Goal: Task Accomplishment & Management: Use online tool/utility

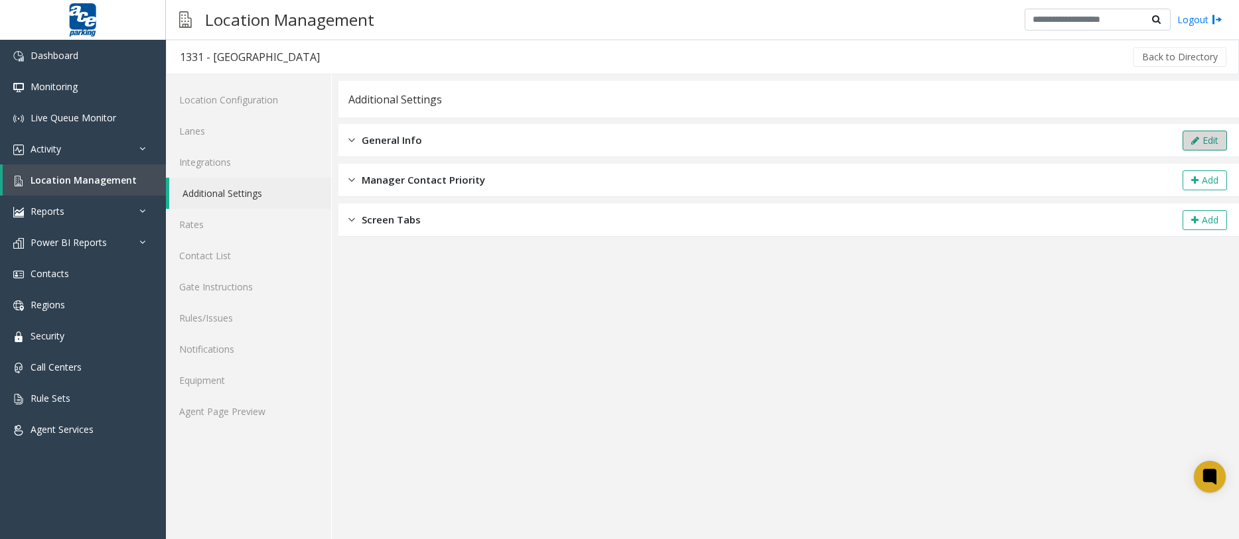
click at [1191, 141] on icon at bounding box center [1195, 140] width 8 height 9
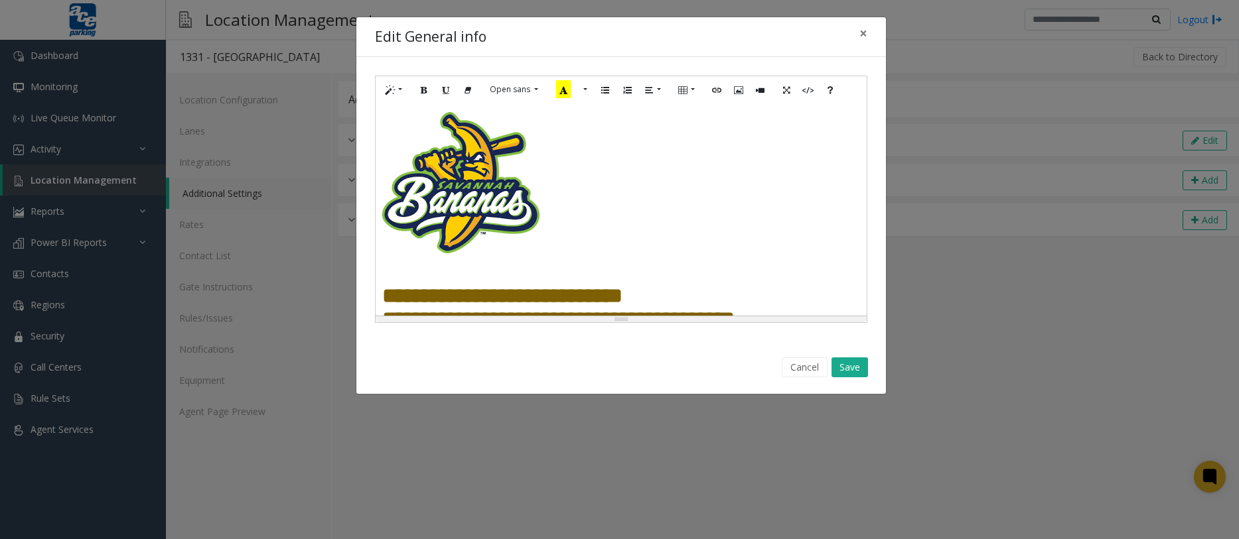
click at [566, 196] on h4 at bounding box center [621, 182] width 478 height 141
paste div
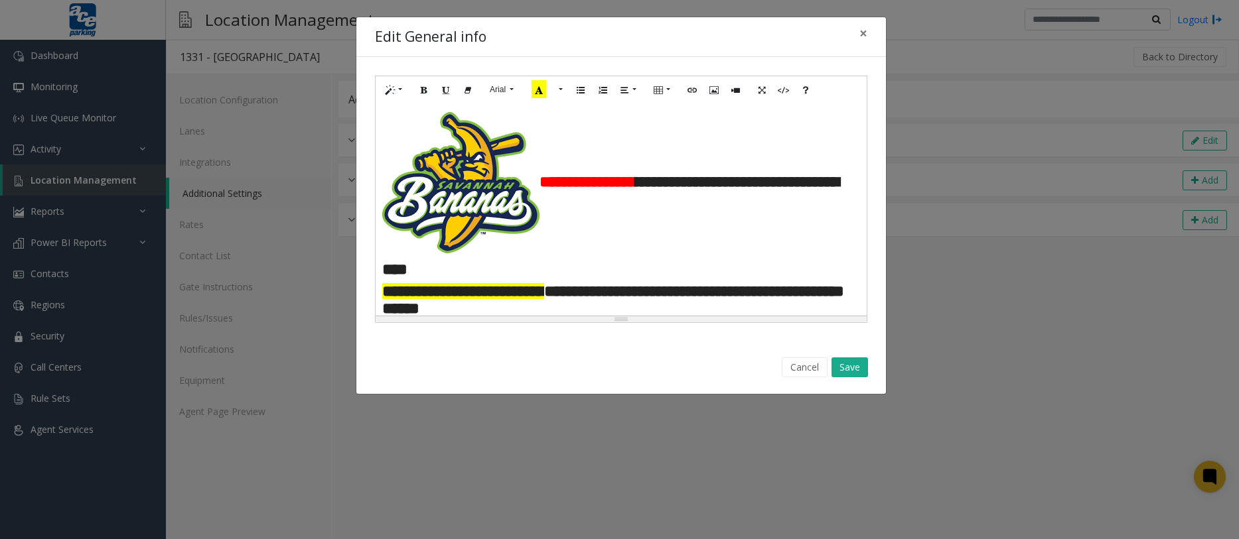
scroll to position [14, 0]
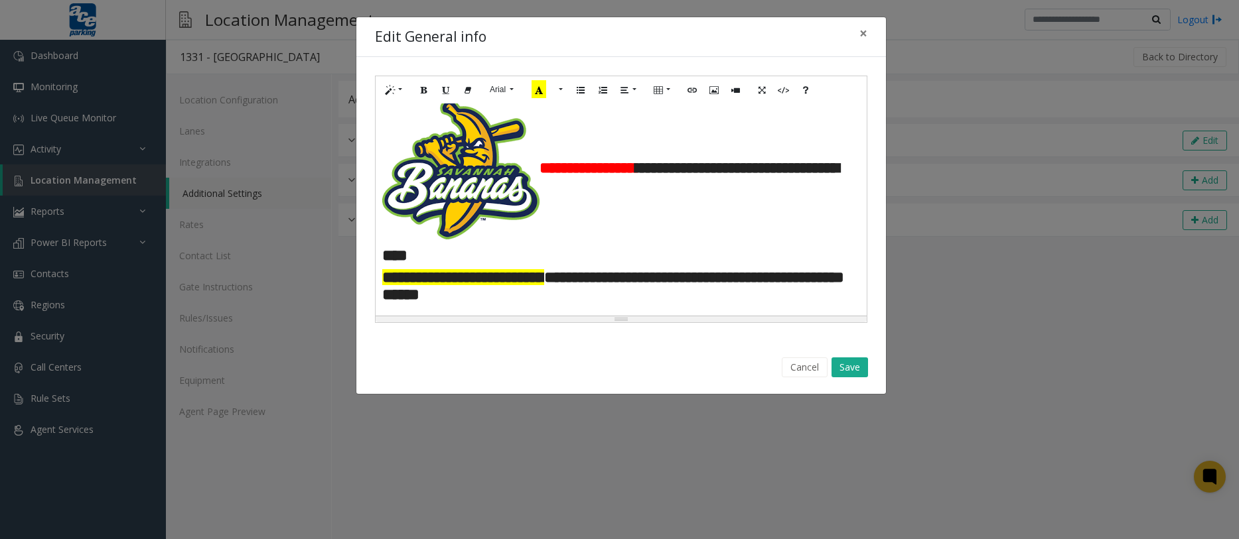
click at [541, 168] on span "**********" at bounding box center [587, 168] width 96 height 16
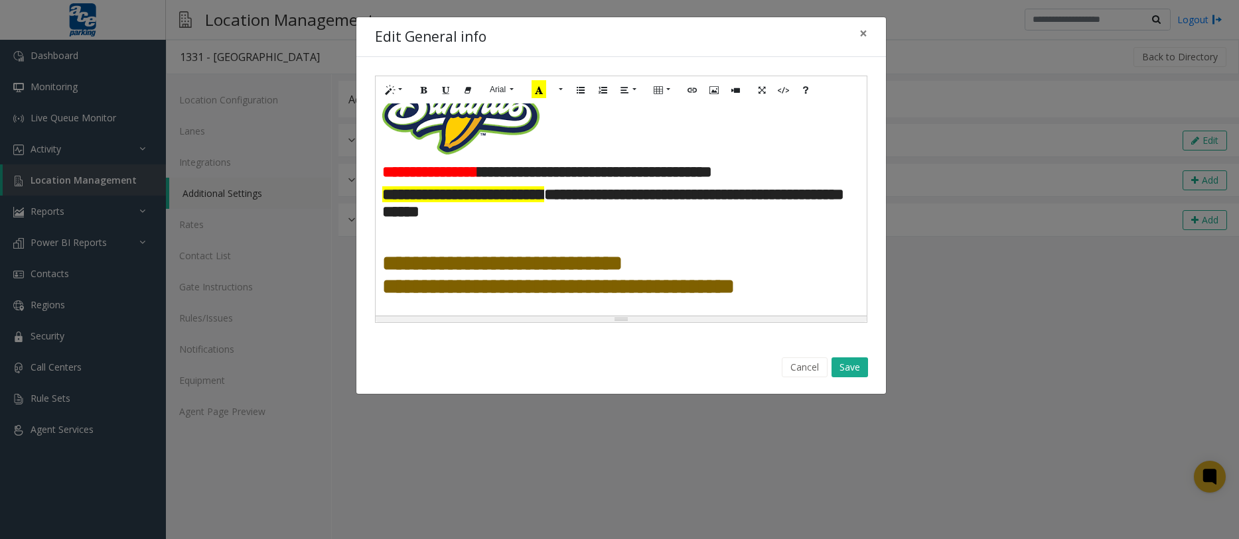
scroll to position [97, 0]
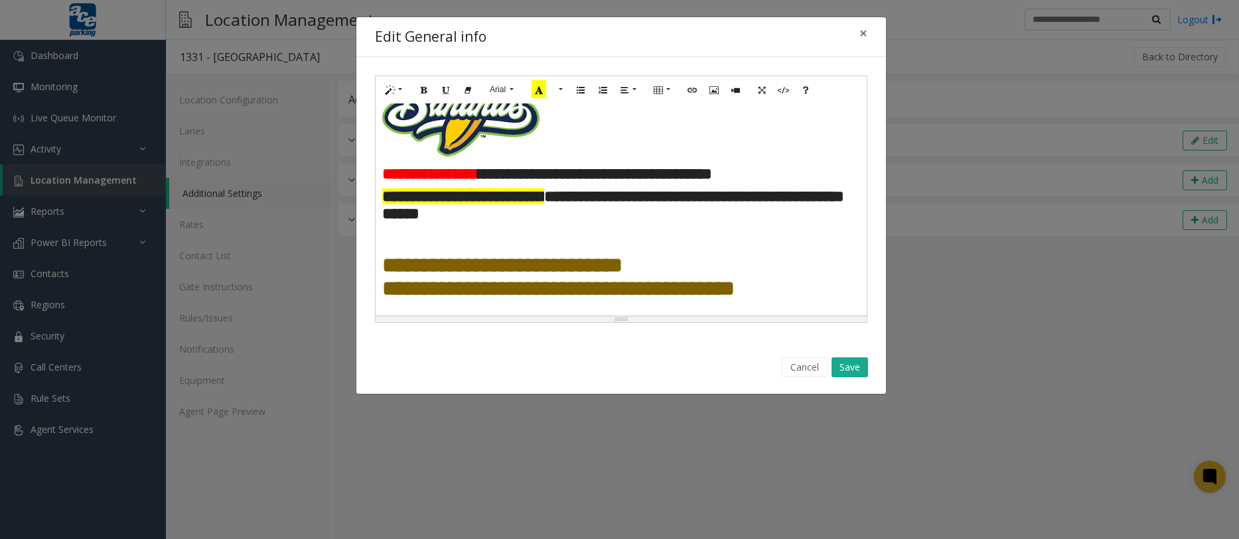
click at [1091, 245] on div "**********" at bounding box center [619, 269] width 1239 height 539
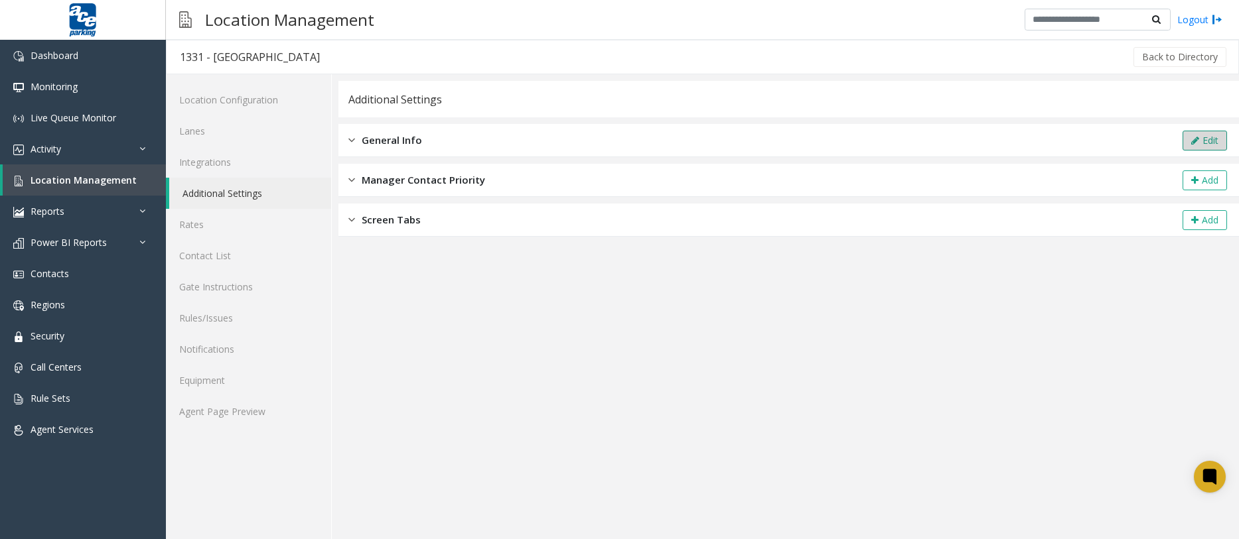
click at [1191, 149] on button "Edit" at bounding box center [1204, 141] width 44 height 20
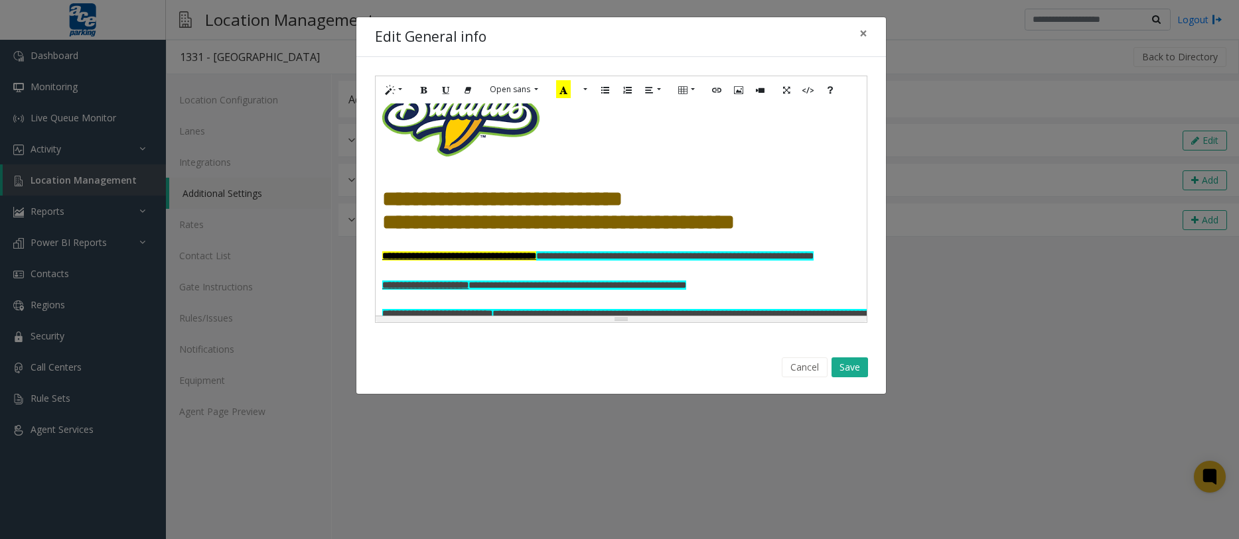
click at [413, 169] on h4 at bounding box center [621, 173] width 478 height 30
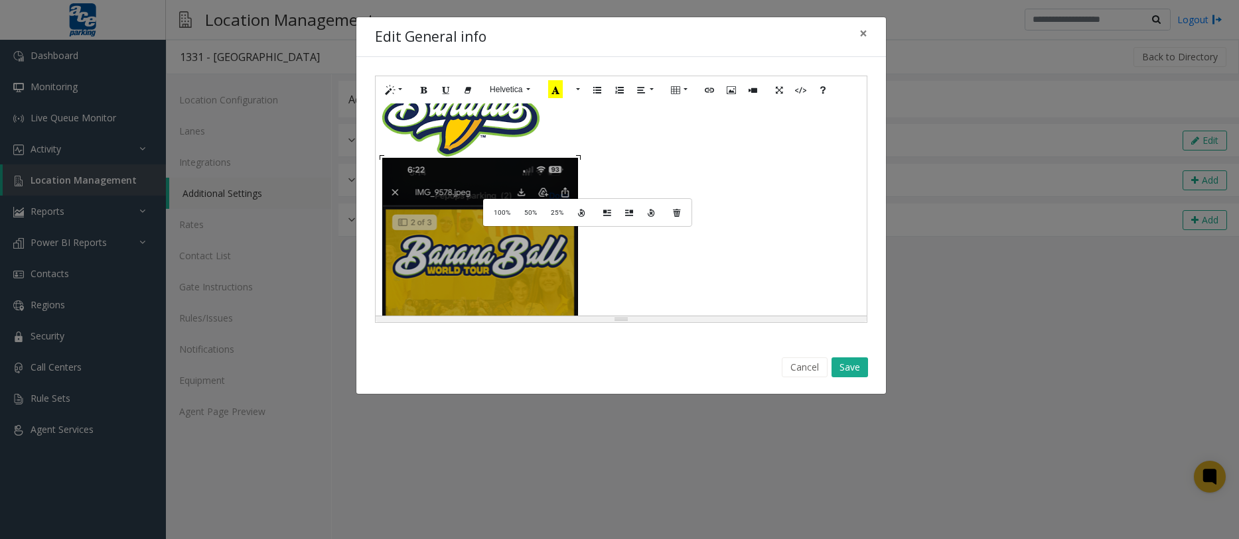
click at [495, 198] on div "**********" at bounding box center [621, 210] width 491 height 212
click at [524, 211] on span "50%" at bounding box center [530, 212] width 13 height 7
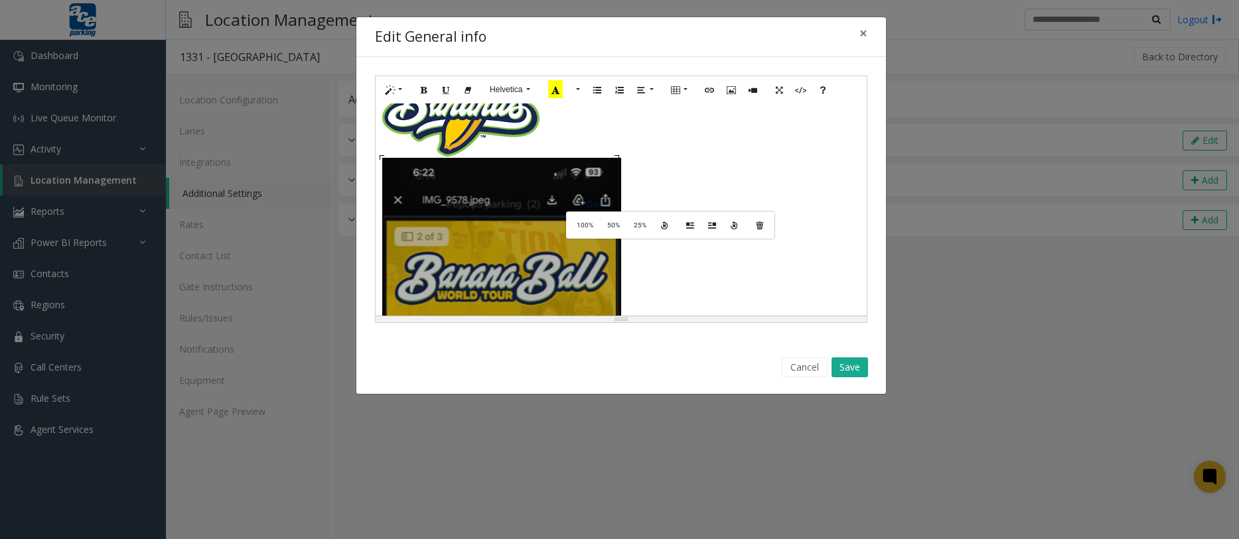
click at [579, 210] on div "**********" at bounding box center [621, 210] width 491 height 212
click at [644, 228] on span "25%" at bounding box center [640, 225] width 13 height 7
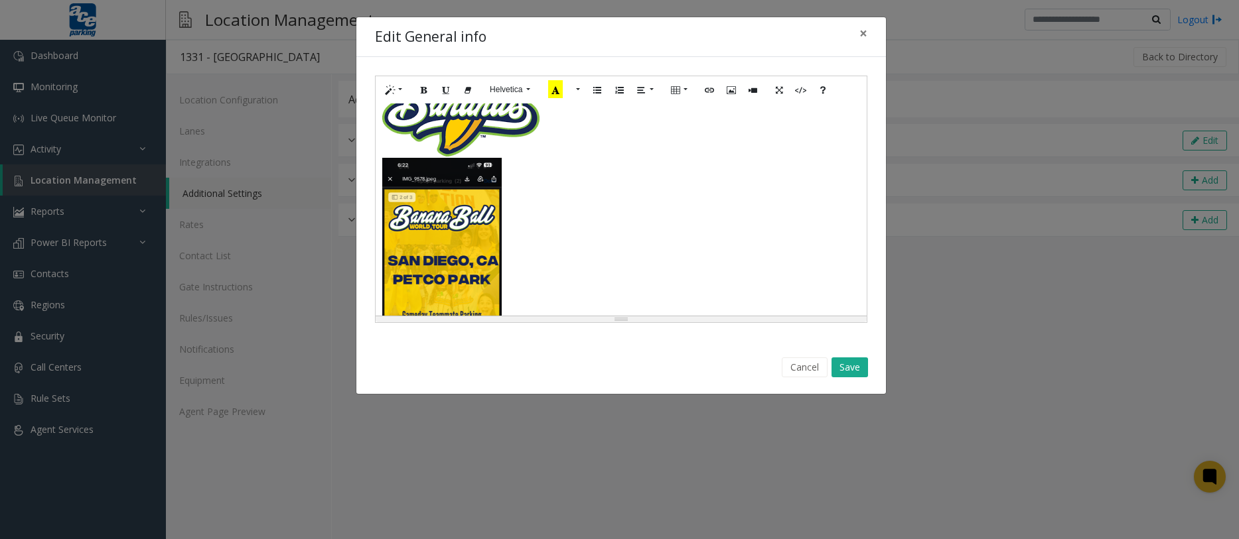
click at [581, 228] on h4 at bounding box center [621, 287] width 478 height 259
click at [511, 159] on h4 at bounding box center [621, 287] width 478 height 259
click at [501, 206] on h4 at bounding box center [621, 287] width 478 height 259
click at [540, 218] on h4 at bounding box center [621, 287] width 478 height 259
click at [510, 165] on h4 at bounding box center [621, 287] width 478 height 259
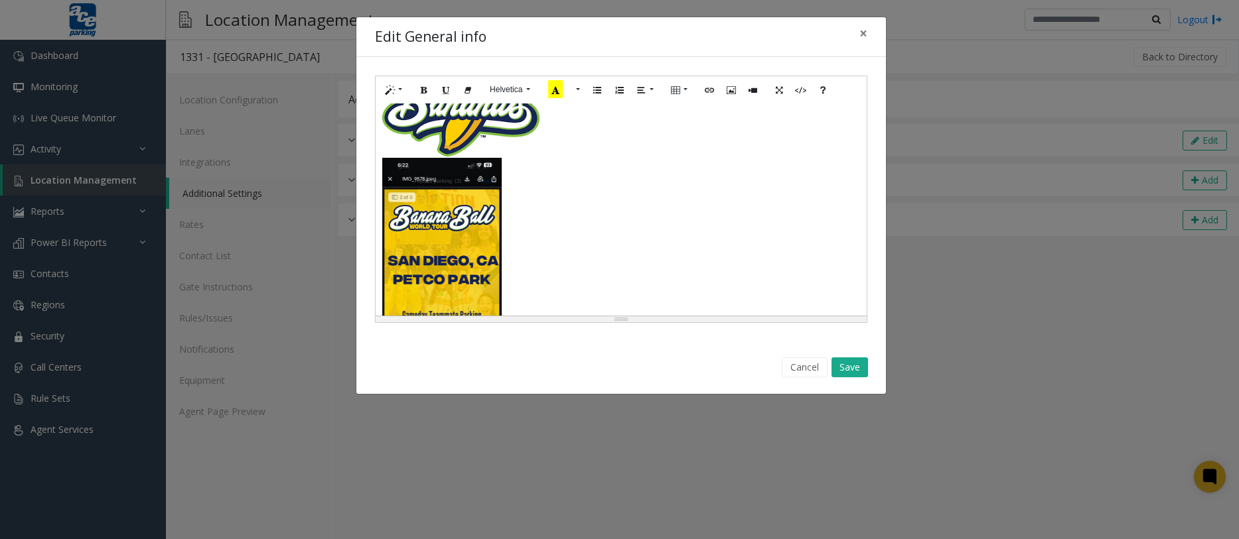
click at [516, 182] on h4 at bounding box center [621, 287] width 478 height 259
click at [543, 216] on h4 at bounding box center [621, 287] width 478 height 259
click at [557, 138] on h4 at bounding box center [621, 85] width 478 height 141
click at [525, 183] on h4 at bounding box center [621, 287] width 478 height 259
click at [561, 150] on h4 at bounding box center [621, 85] width 478 height 141
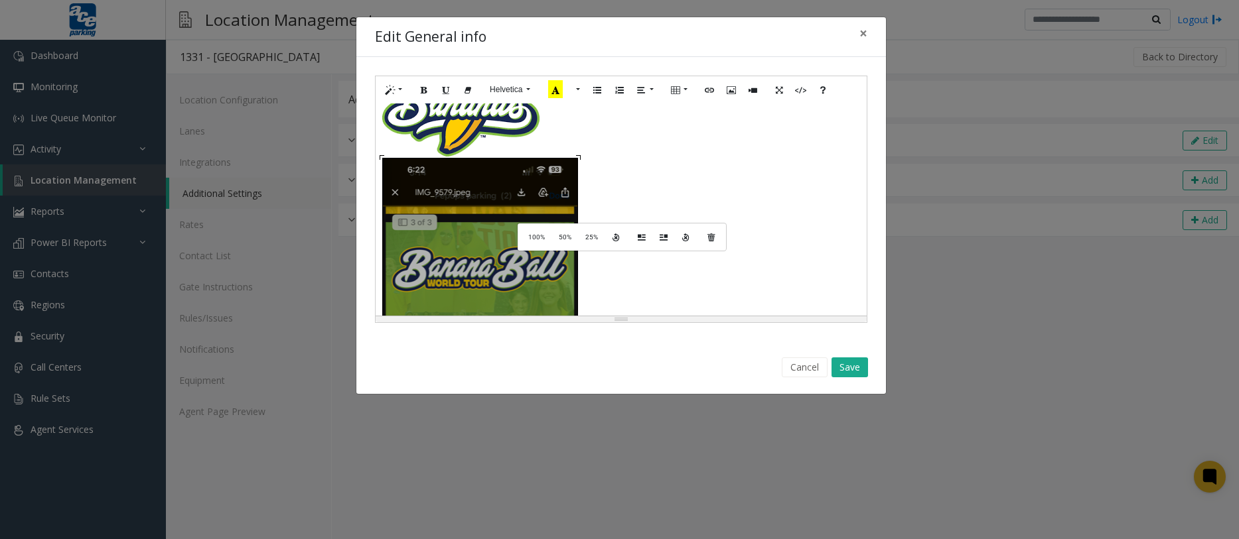
click at [529, 222] on div "**********" at bounding box center [621, 210] width 491 height 212
click at [595, 241] on span "25%" at bounding box center [591, 237] width 13 height 7
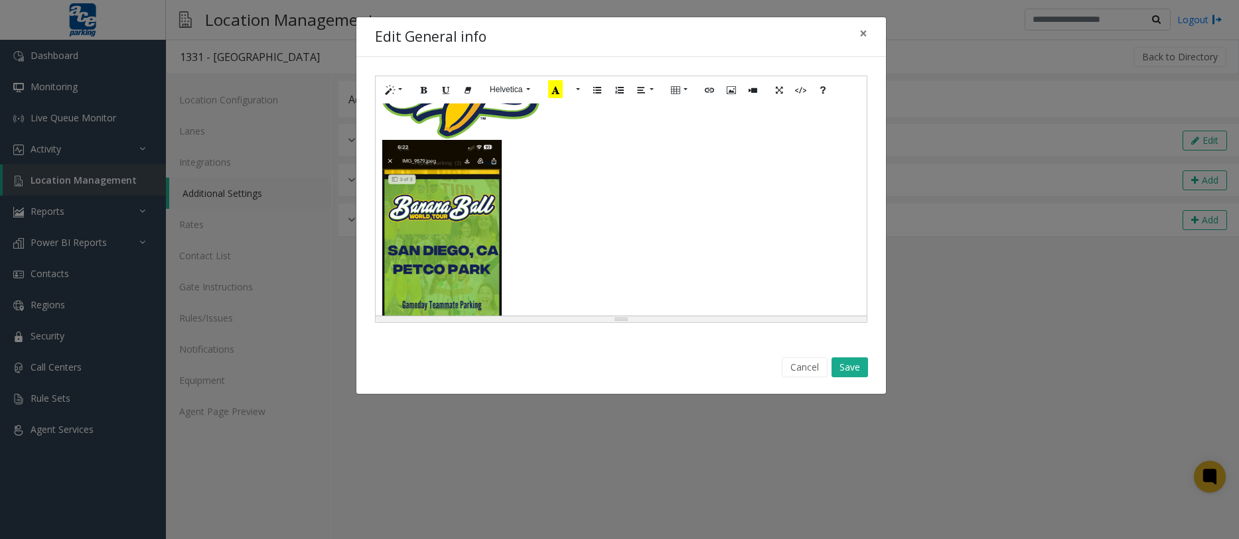
scroll to position [82, 0]
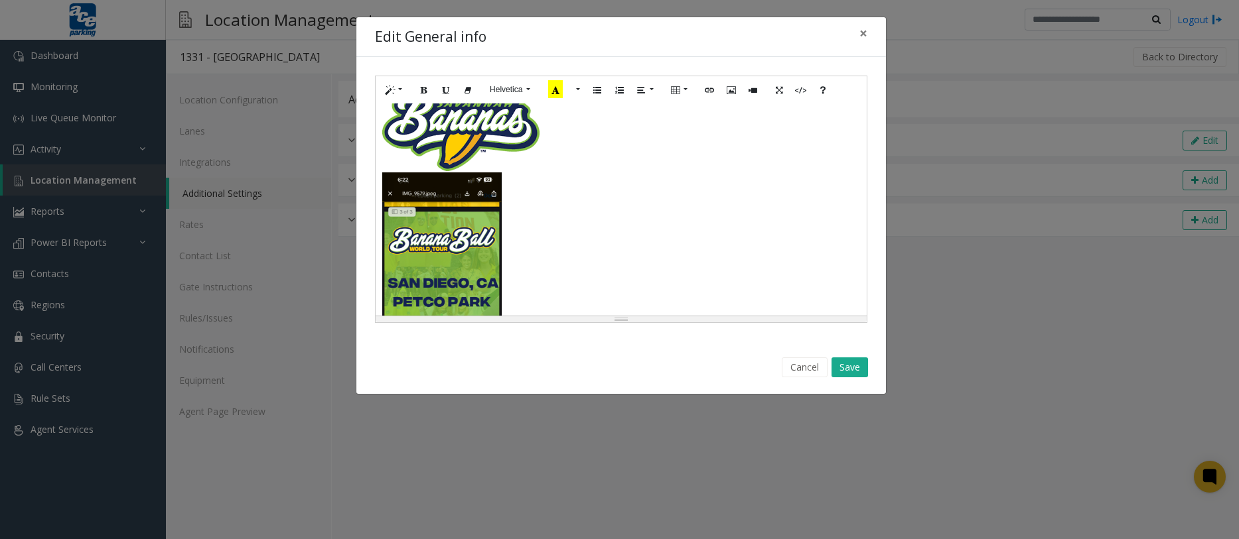
click at [555, 139] on h4 at bounding box center [621, 100] width 478 height 141
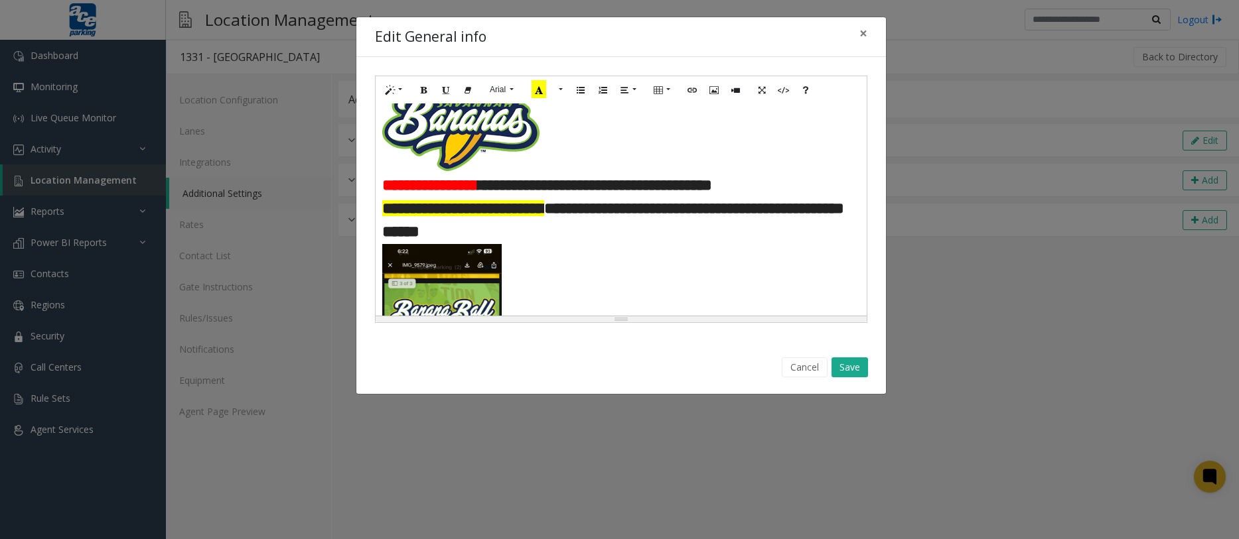
click at [478, 194] on b "**********" at bounding box center [595, 183] width 234 height 21
click at [843, 372] on button "Save" at bounding box center [849, 368] width 36 height 20
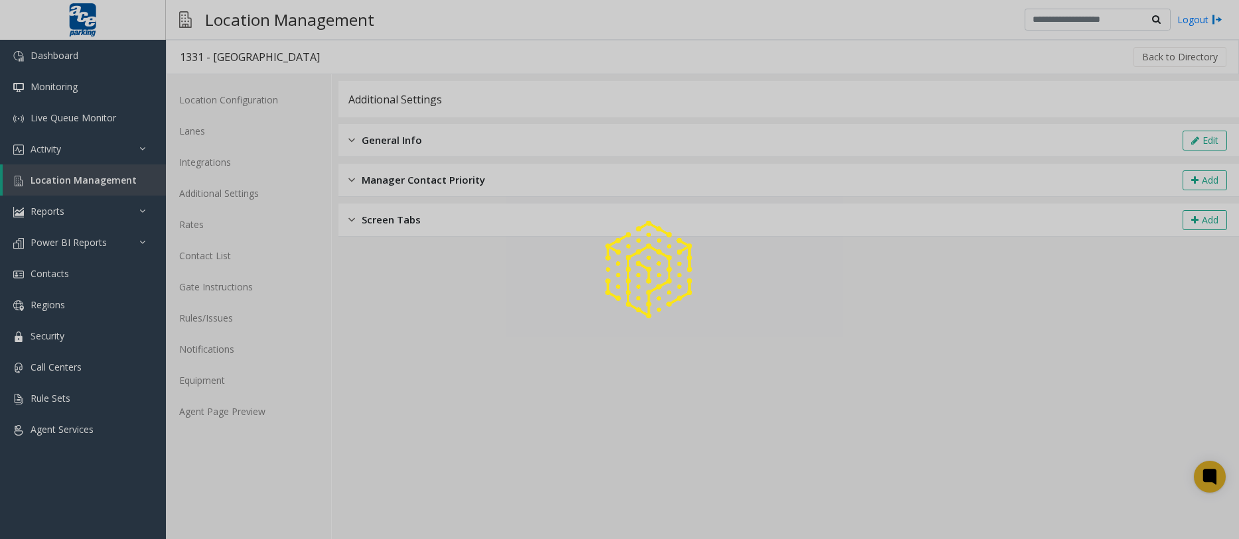
click at [242, 415] on div at bounding box center [619, 269] width 1239 height 539
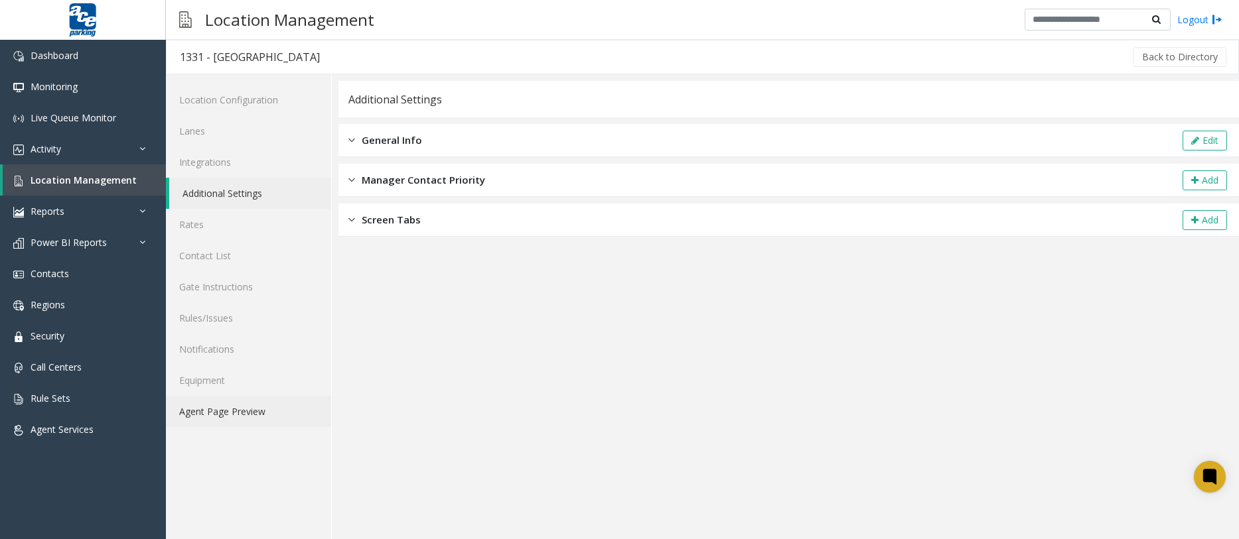
click at [241, 415] on link "Agent Page Preview" at bounding box center [248, 411] width 165 height 31
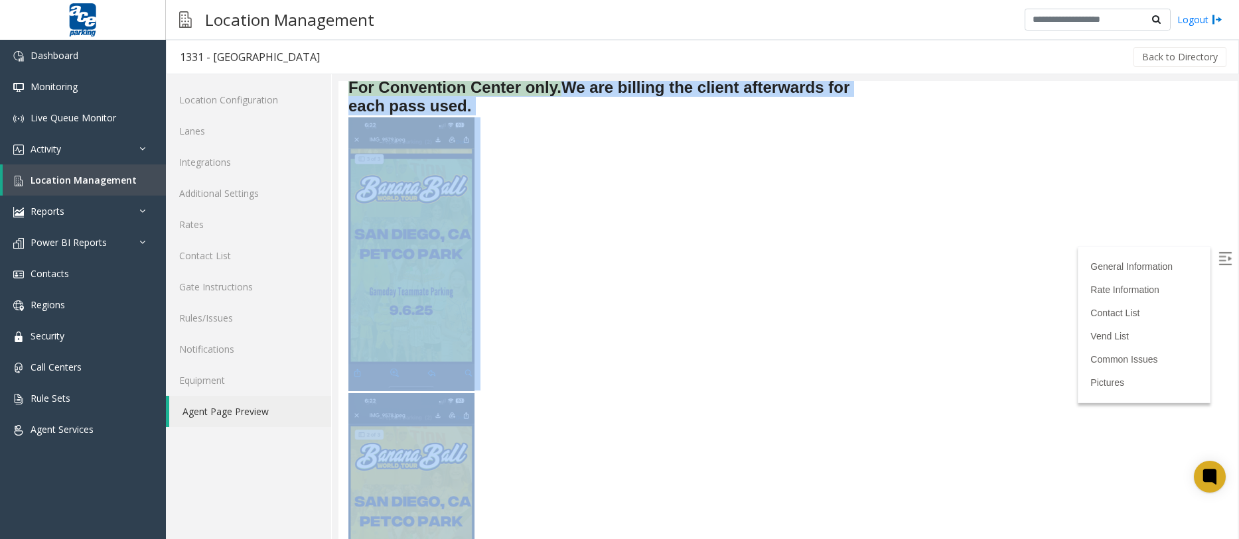
scroll to position [265, 0]
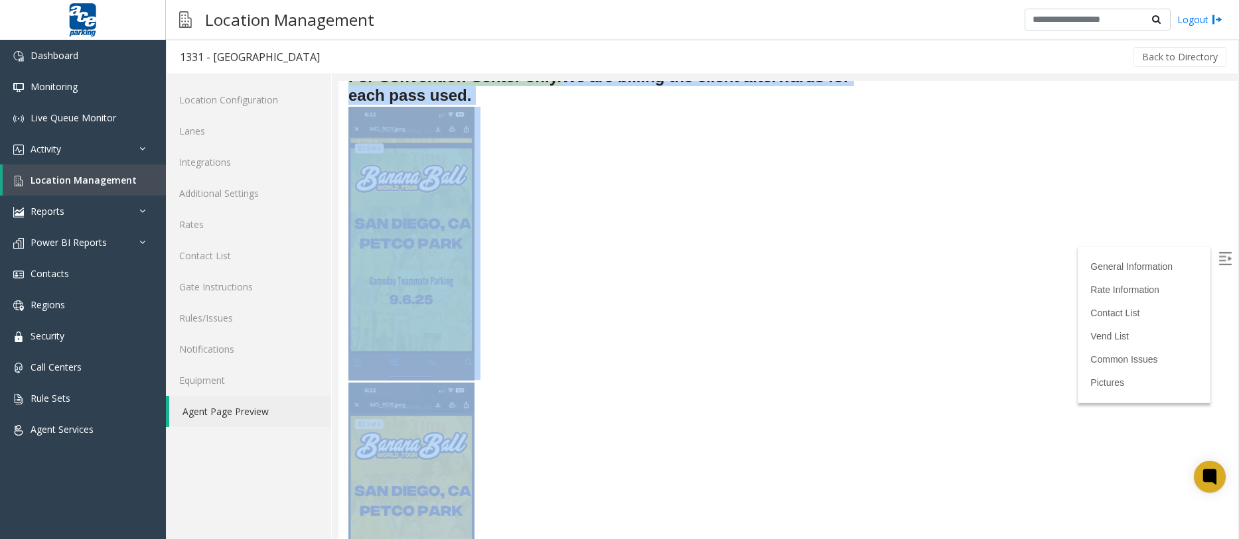
drag, startPoint x: 352, startPoint y: 323, endPoint x: 453, endPoint y: 416, distance: 137.6
click at [453, 416] on div "General Information Petco Employees have a customized pass that is prepaid. For…" at bounding box center [600, 429] width 524 height 1130
copy div "Petco Employees have a customized pass that is prepaid. For Convention Center o…"
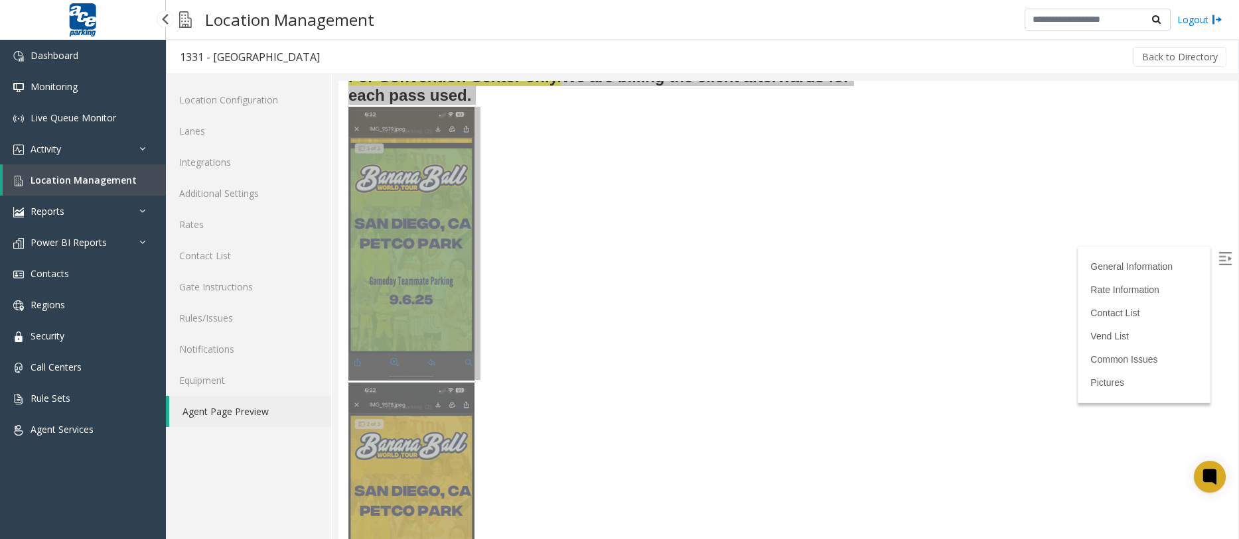
click at [56, 176] on span "Location Management" at bounding box center [84, 180] width 106 height 13
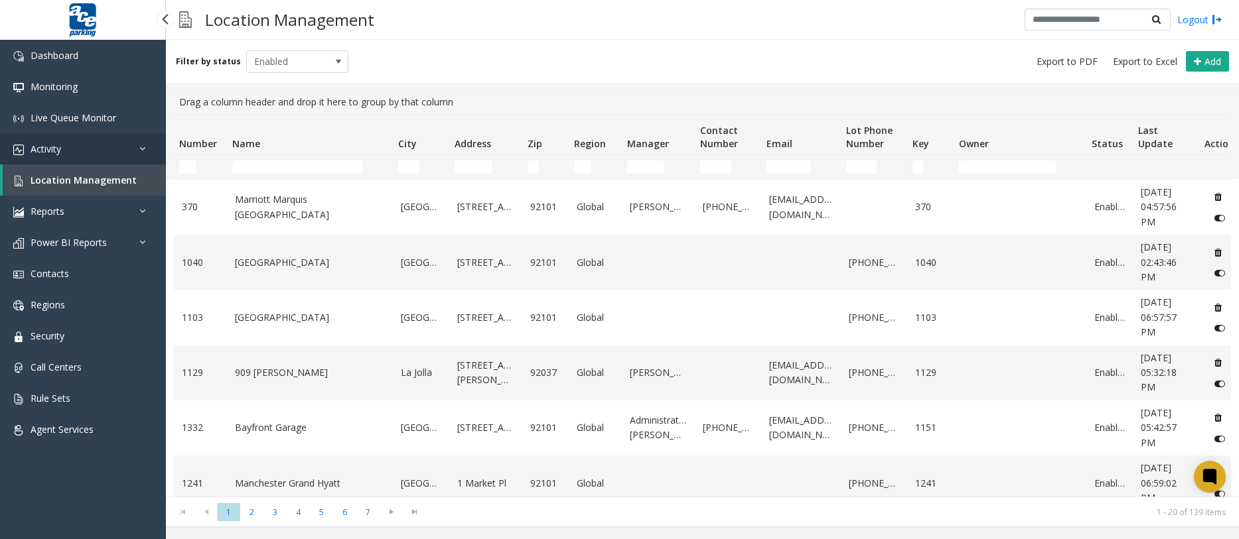
click at [49, 148] on span "Activity" at bounding box center [46, 149] width 31 height 13
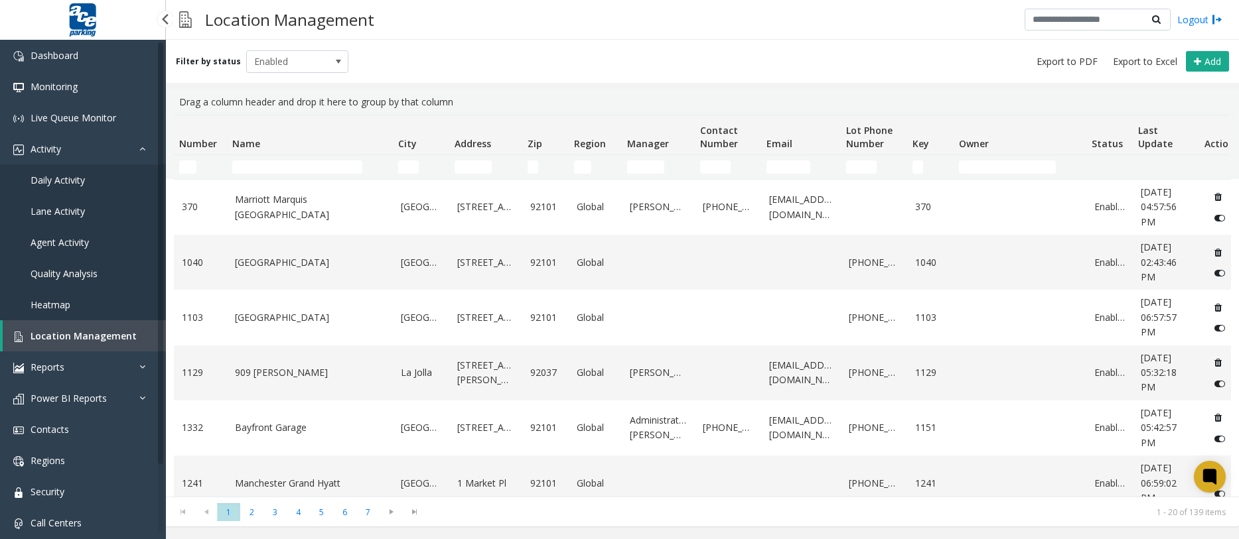
click at [87, 245] on span "Agent Activity" at bounding box center [60, 242] width 58 height 13
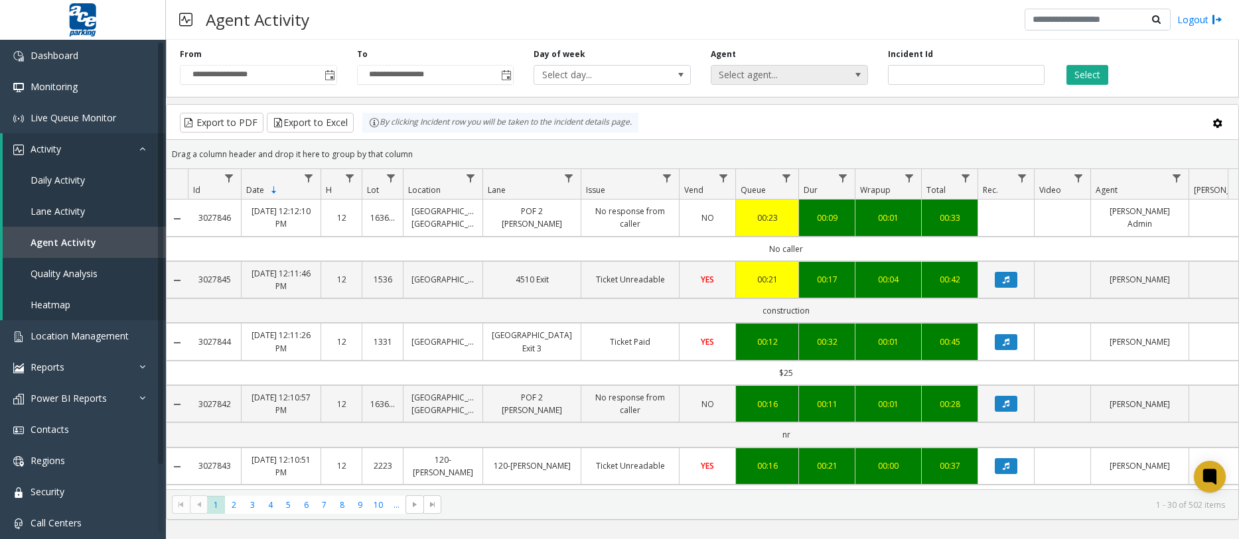
click at [819, 82] on span "Select agent..." at bounding box center [773, 75] width 125 height 19
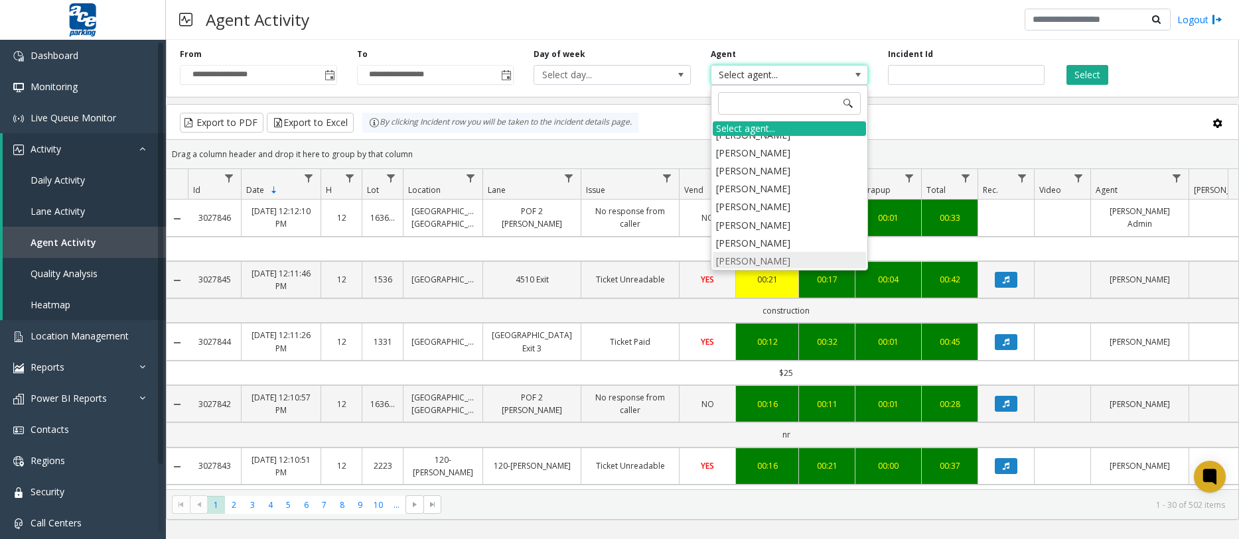
scroll to position [1062, 0]
click at [746, 98] on input at bounding box center [789, 103] width 143 height 23
type input "***"
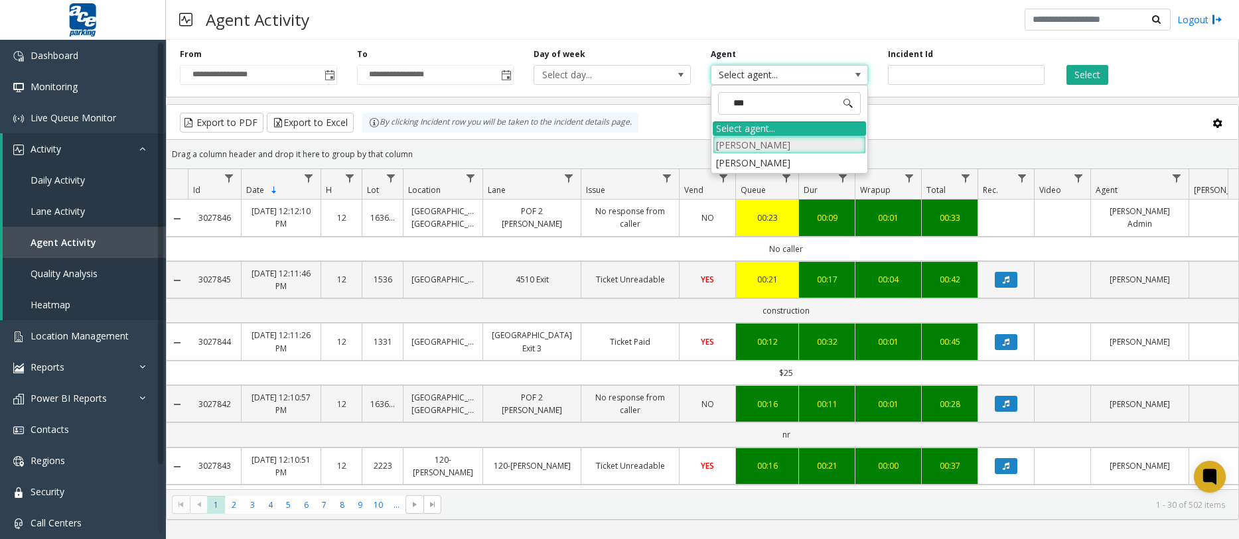
click at [743, 143] on li "[PERSON_NAME]" at bounding box center [789, 145] width 153 height 18
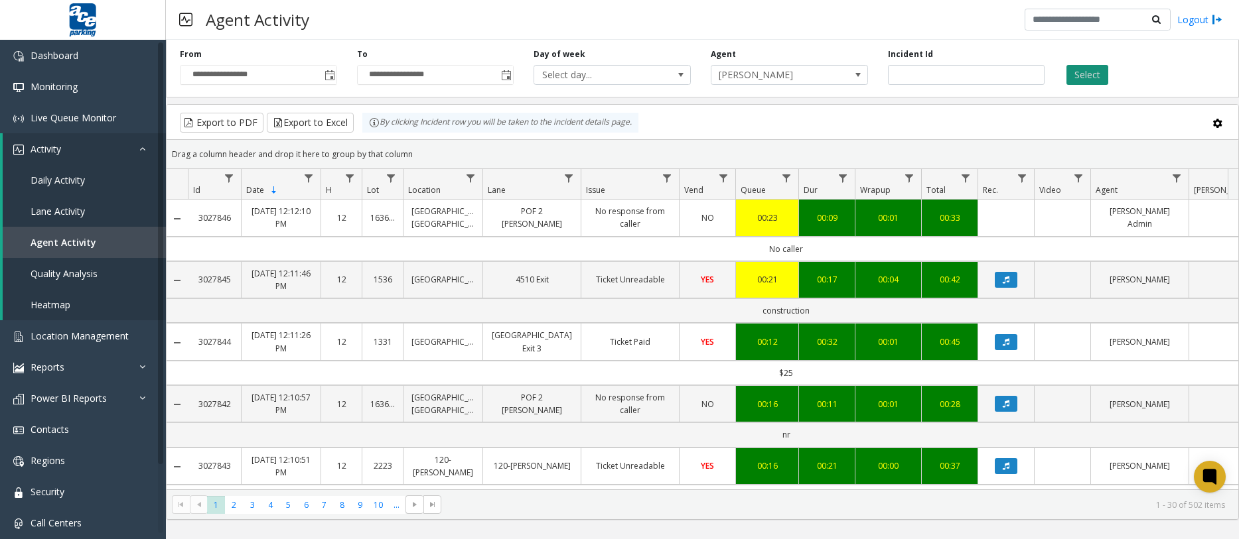
click at [1085, 81] on button "Select" at bounding box center [1087, 75] width 42 height 20
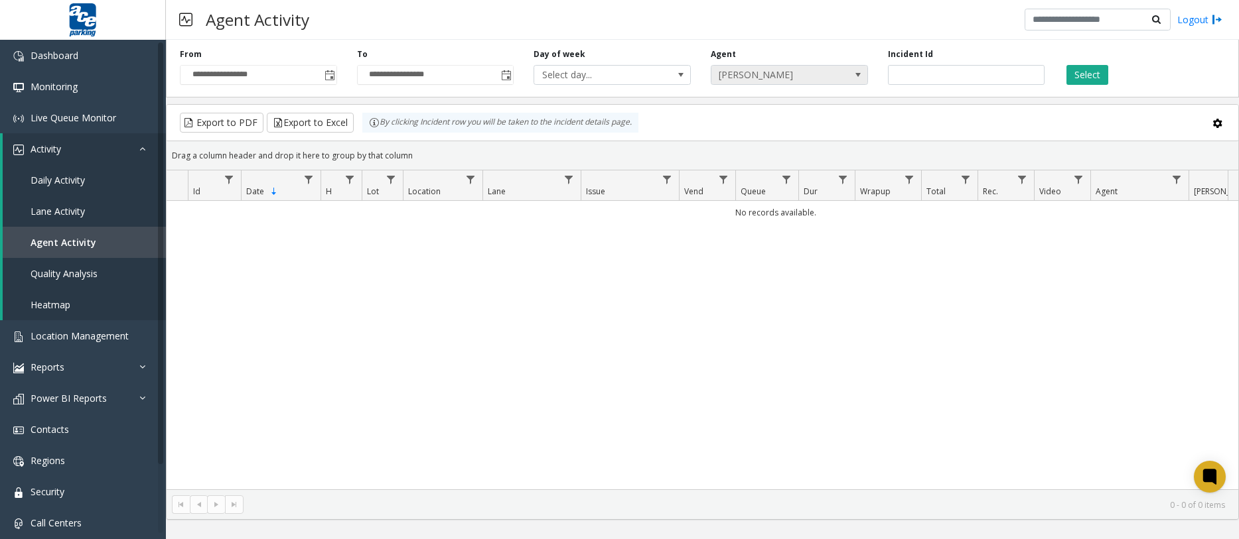
click at [867, 78] on span at bounding box center [858, 75] width 19 height 19
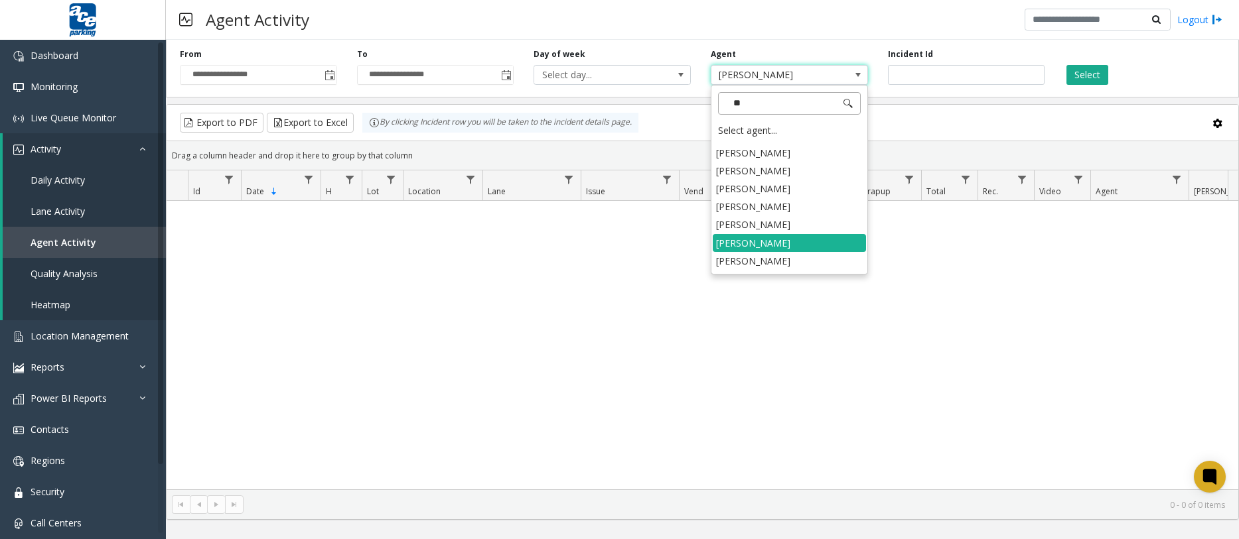
scroll to position [66, 0]
type input "***"
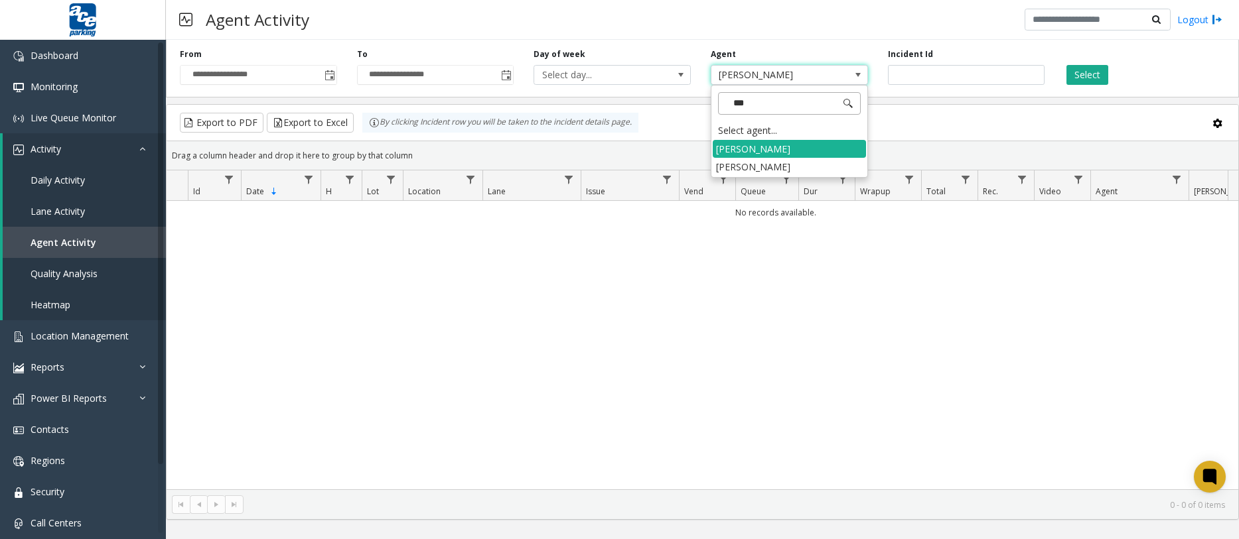
scroll to position [0, 0]
click at [748, 168] on li "[PERSON_NAME]" at bounding box center [789, 167] width 153 height 18
click at [1082, 76] on button "Select" at bounding box center [1087, 75] width 42 height 20
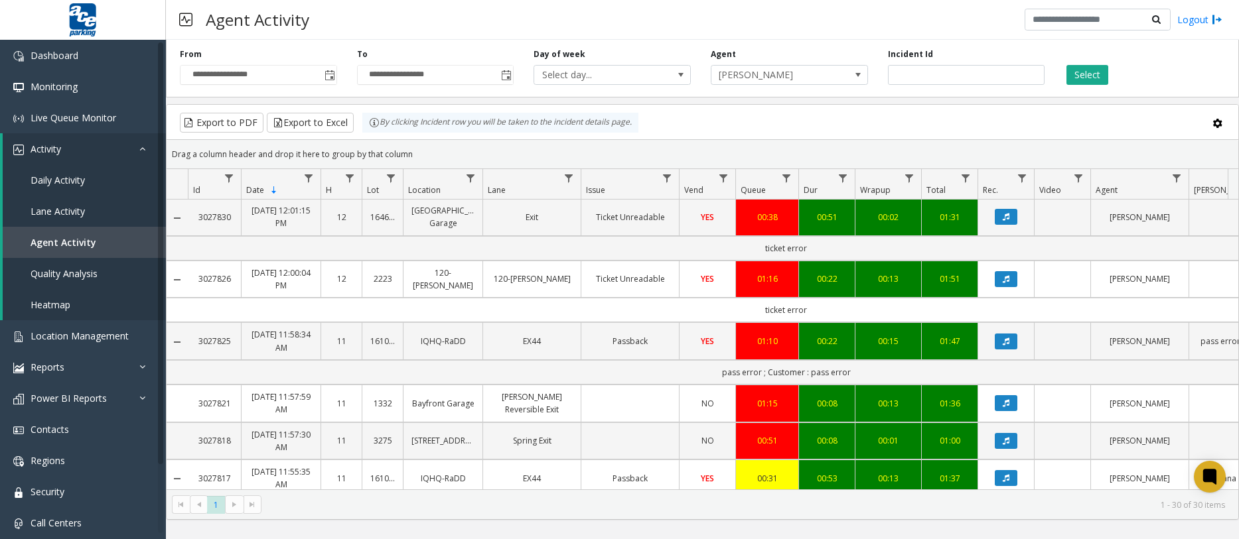
scroll to position [291, 0]
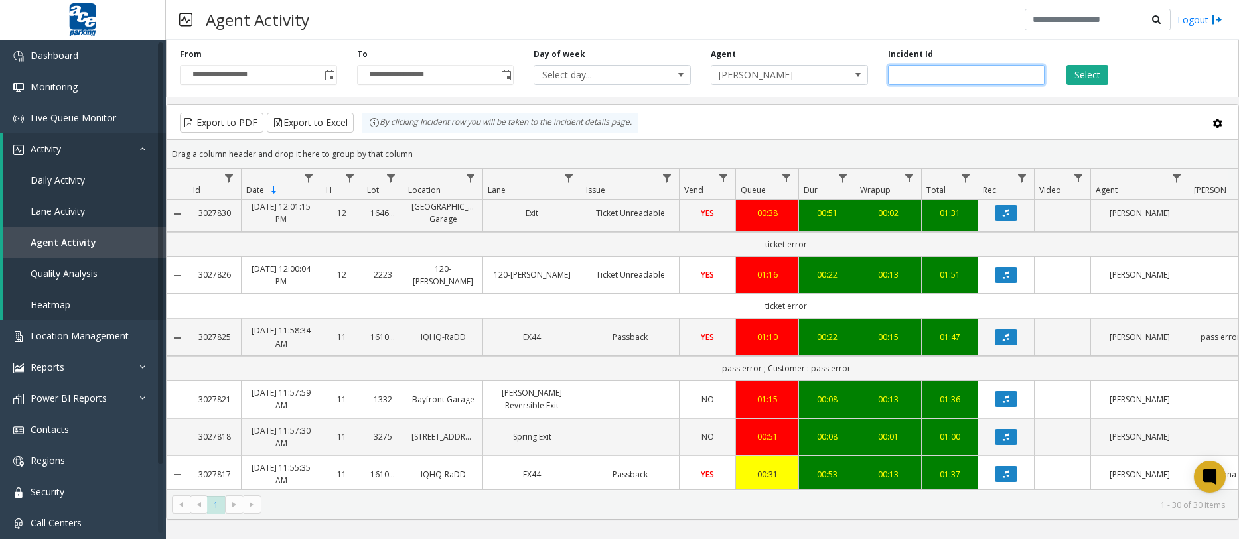
click at [965, 76] on input "number" at bounding box center [966, 75] width 157 height 20
type input "**"
click at [1035, 78] on input "**" at bounding box center [966, 75] width 157 height 20
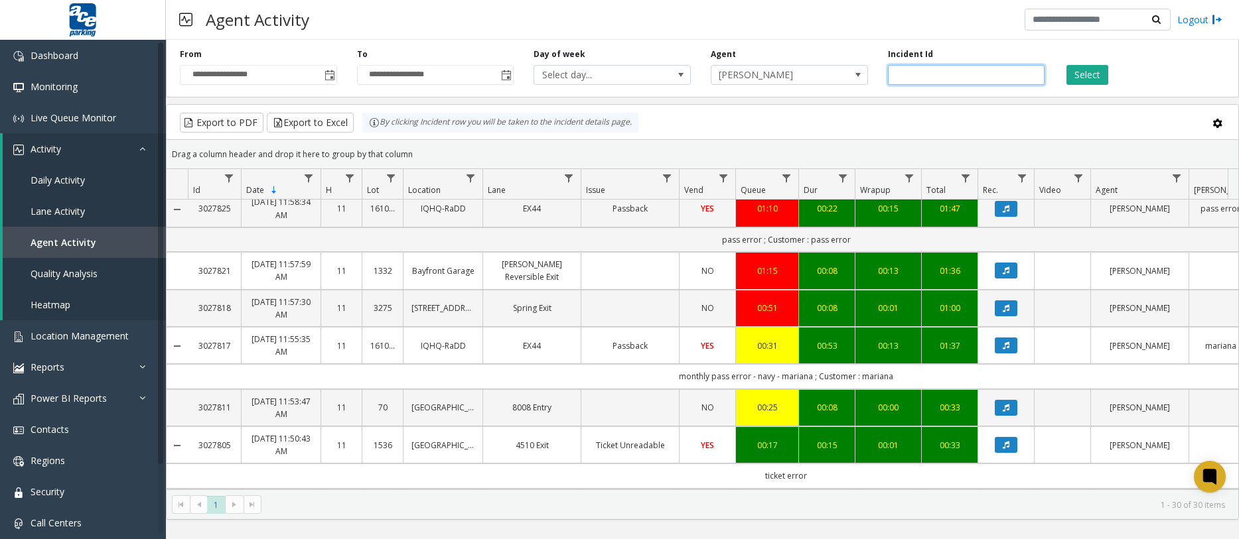
scroll to position [531, 0]
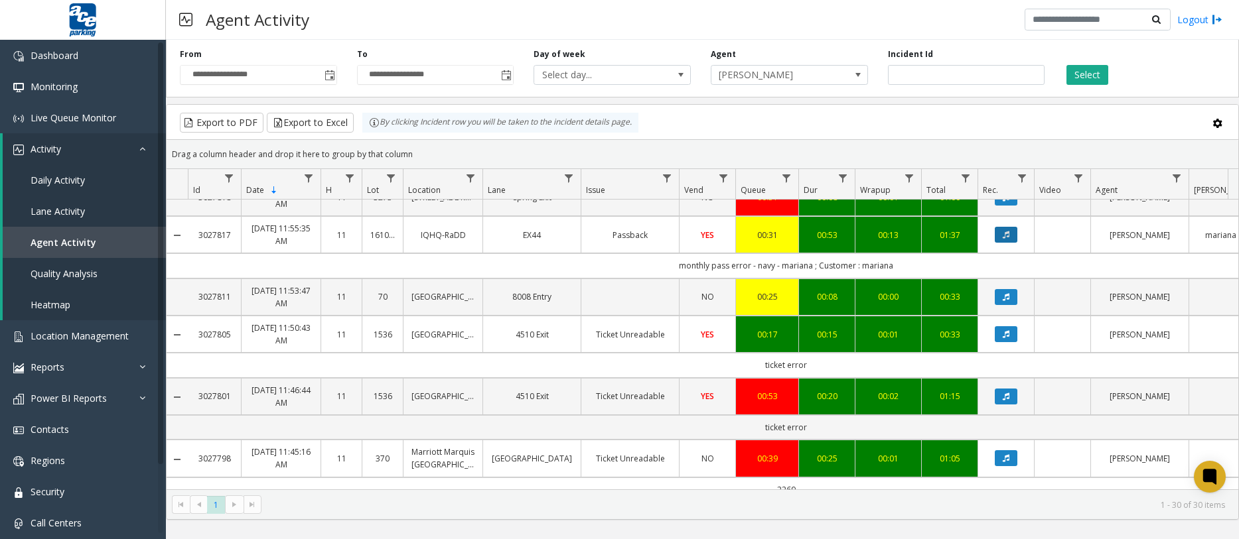
click at [1011, 232] on button "Data table" at bounding box center [1006, 235] width 23 height 16
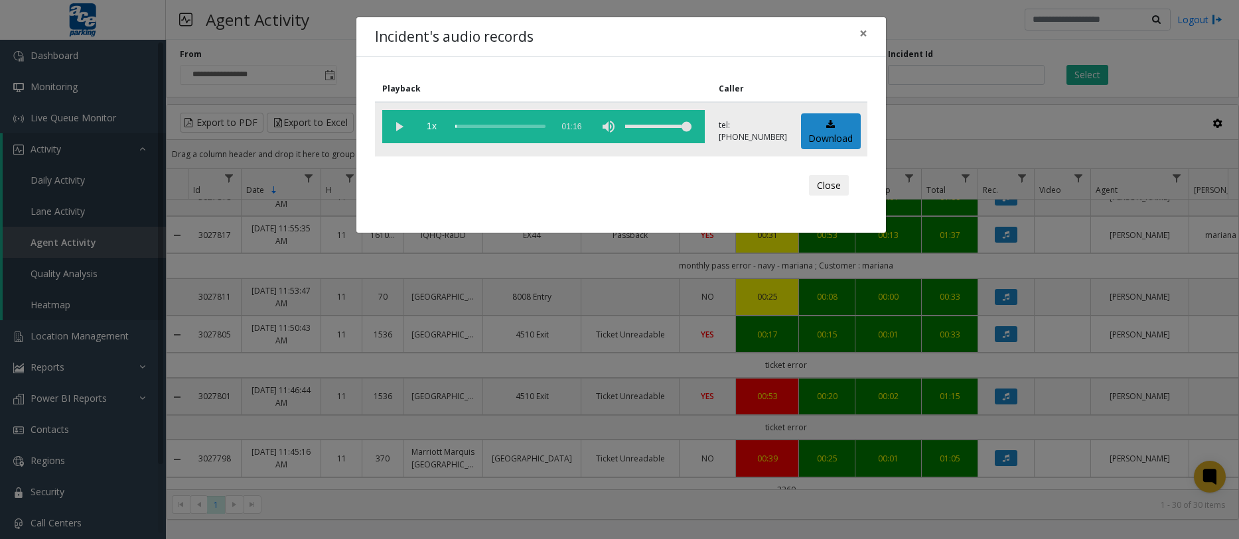
click at [394, 131] on vg-play-pause at bounding box center [398, 126] width 33 height 33
click at [460, 127] on div "scrub bar" at bounding box center [500, 126] width 90 height 33
click at [472, 129] on div "scrub bar" at bounding box center [500, 126] width 90 height 33
click at [489, 128] on div "scrub bar" at bounding box center [500, 126] width 90 height 33
click at [835, 130] on link "Download" at bounding box center [831, 131] width 60 height 36
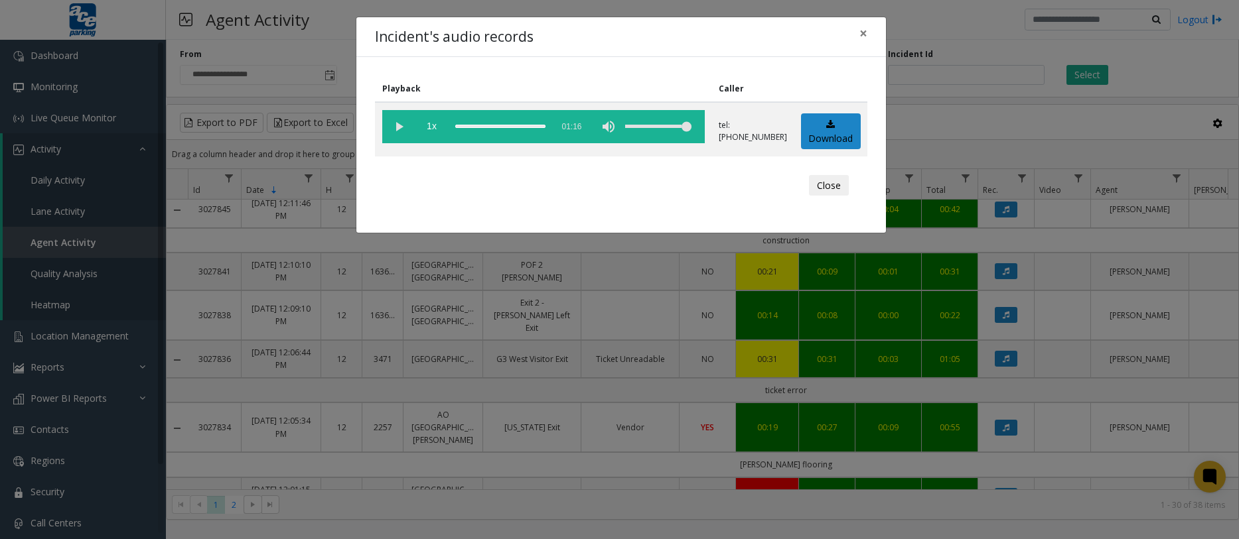
click at [975, 23] on div "Incident's audio records × Playback Caller 1x 01:16 tel:[PHONE_NUMBER] Download…" at bounding box center [619, 269] width 1239 height 539
